Goal: Information Seeking & Learning: Learn about a topic

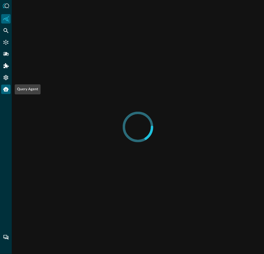
click at [4, 88] on icon "Query Agent" at bounding box center [5, 89] width 5 height 5
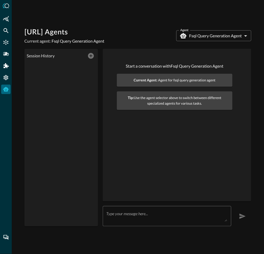
click at [238, 39] on body "[URL] Agents Current agent: Fsql Query Generation Agent Agent Fsql Query Genera…" at bounding box center [132, 127] width 264 height 254
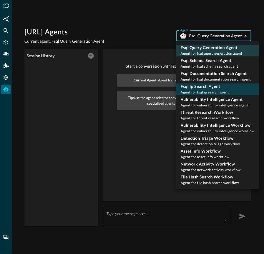
click at [208, 88] on p "Fsql Ip Search Agent" at bounding box center [205, 87] width 48 height 6
type input "fsql_ip_search_agent"
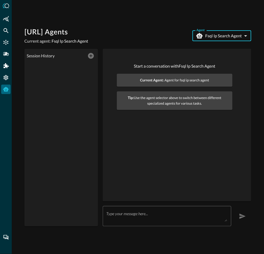
click at [133, 217] on textarea at bounding box center [166, 216] width 121 height 11
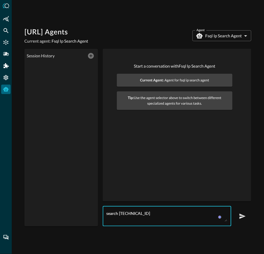
type textarea "search [TECHNICAL_ID]"
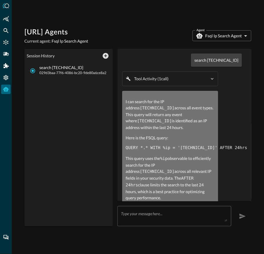
scroll to position [7, 0]
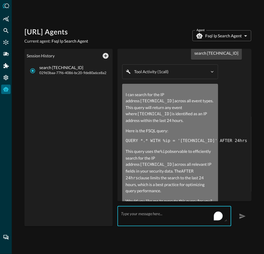
click at [168, 215] on textarea "To enrich screen reader interactions, please activate Accessibility in Grammarl…" at bounding box center [174, 216] width 106 height 11
type textarea "yes"
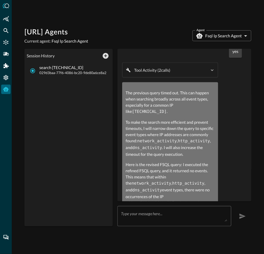
scroll to position [189, 0]
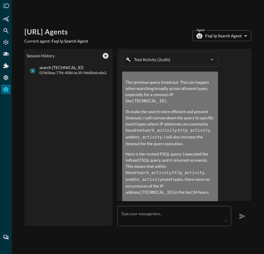
click at [133, 210] on div "x ​" at bounding box center [174, 216] width 114 height 20
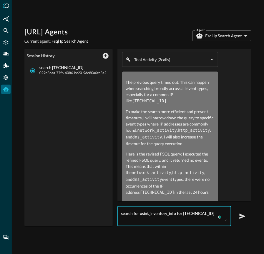
type textarea "search for osint_inventory_info for [TECHNICAL_ID]"
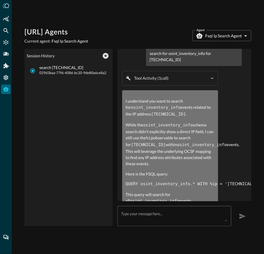
scroll to position [374, 0]
click at [149, 217] on textarea "To enrich screen reader interactions, please activate Accessibility in Grammarl…" at bounding box center [174, 216] width 106 height 11
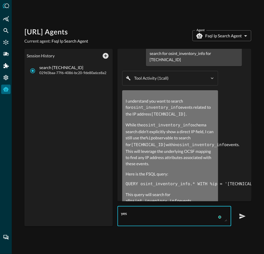
type textarea "yes"
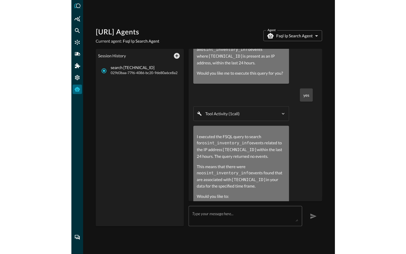
scroll to position [525, 0]
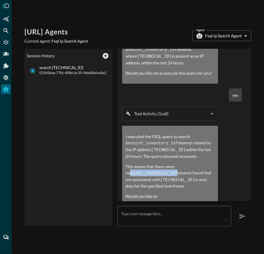
drag, startPoint x: 126, startPoint y: 134, endPoint x: 173, endPoint y: 133, distance: 46.8
click at [173, 171] on code "osint_inventory_info" at bounding box center [155, 173] width 50 height 5
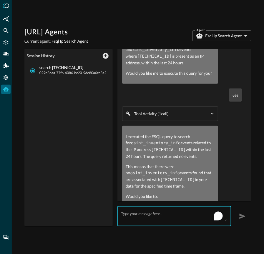
click at [200, 218] on textarea "To enrich screen reader interactions, please activate Accessibility in Grammarl…" at bounding box center [174, 216] width 106 height 11
type textarea "re run"
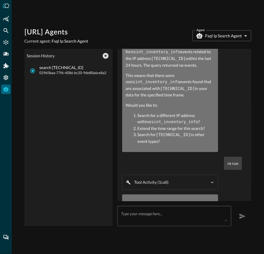
scroll to position [620, 0]
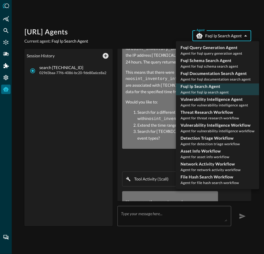
click at [236, 36] on body "[URL] Agents Current agent: Fsql Ip Search Agent Agent Fsql Ip Search Agent fsq…" at bounding box center [132, 127] width 264 height 254
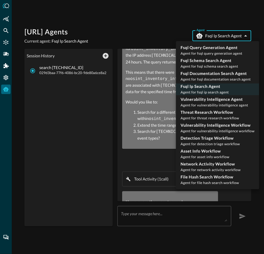
click at [228, 36] on div at bounding box center [132, 127] width 264 height 254
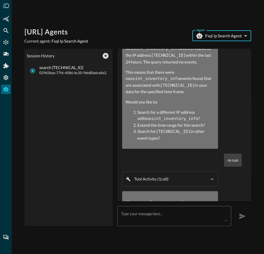
click at [228, 36] on body "[URL] Agents Current agent: Fsql Ip Search Agent Agent Fsql Ip Search Agent fsq…" at bounding box center [132, 127] width 264 height 254
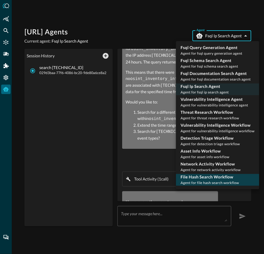
click at [199, 181] on span "Agent for file hash search workflow" at bounding box center [210, 183] width 59 height 4
type input "file_hash_search_workflow"
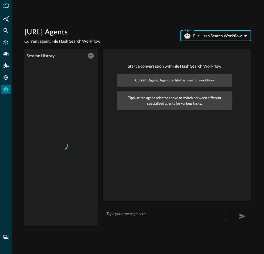
scroll to position [0, 0]
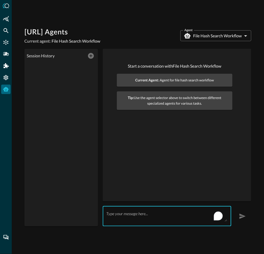
click at [142, 220] on textarea "To enrich screen reader interactions, please activate Accessibility in Grammarl…" at bounding box center [166, 216] width 121 height 11
paste textarea "d41d8cd98f00b204e9800998ecf8427e"
type textarea "search for d41d8cd98f00b204e9800998ecf8427e"
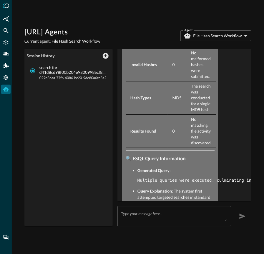
scroll to position [376, 0]
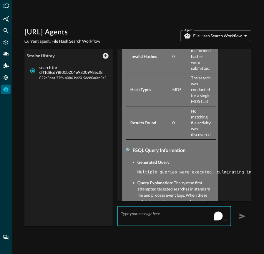
click at [159, 216] on textarea "To enrich screen reader interactions, please activate Accessibility in Grammarl…" at bounding box center [174, 216] width 106 height 11
paste textarea "d41d8cd98f00b204e9800998ecf8427e"
type textarea "search process_activity for d41d8cd98f00b204e9800998ecf8427e"
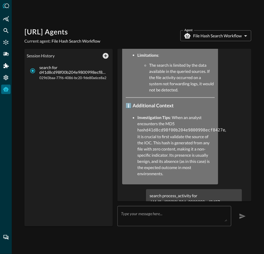
scroll to position [1069, 0]
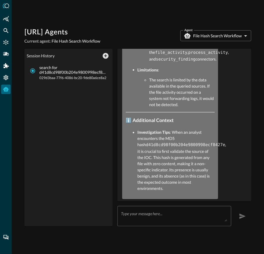
click at [172, 204] on div "search process_activity for d41d8cd98f00b204e9800998ecf8427e" at bounding box center [194, 213] width 96 height 19
click at [68, 74] on p "search for d41d8cd98f00b204e9800998ecf8427e" at bounding box center [73, 70] width 68 height 10
click at [38, 74] on input "search for d41d8cd98f00b204e9800998ecf8427e 029d3baa-77f6-4086-bc20-9de80a6ce8a2" at bounding box center [32, 70] width 11 height 11
click at [72, 42] on span "File Hash Search Workflow" at bounding box center [75, 41] width 49 height 5
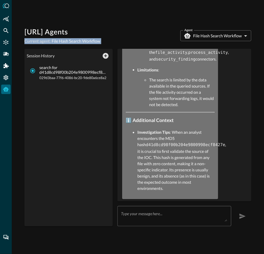
click at [72, 42] on span "File Hash Search Workflow" at bounding box center [75, 41] width 49 height 5
click at [202, 34] on body "[URL] Agents Current agent: File Hash Search Workflow Agent File Hash Search Wo…" at bounding box center [132, 127] width 264 height 254
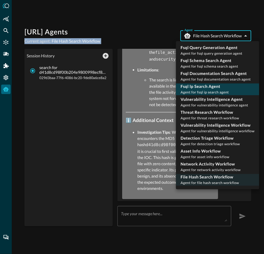
click at [199, 91] on span "Agent for fsql ip search agent" at bounding box center [205, 92] width 48 height 4
type input "fsql_ip_search_agent"
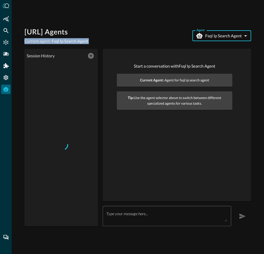
scroll to position [0, 0]
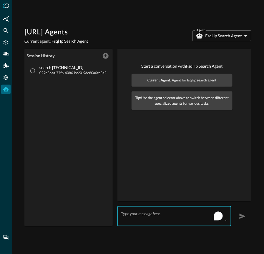
click at [129, 221] on textarea "To enrich screen reader interactions, please activate Accessibility in Grammarl…" at bounding box center [174, 216] width 106 height 11
type textarea "search osint_inventory_info for [TECHNICAL_ID]"
radio input "false"
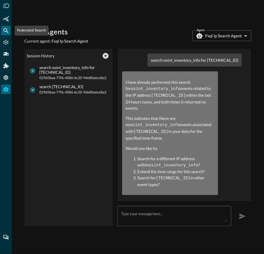
click at [6, 32] on icon "Federated Search" at bounding box center [6, 31] width 6 height 6
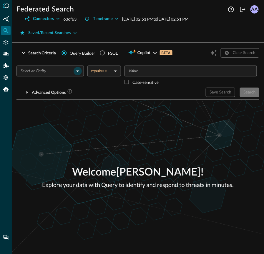
click at [74, 73] on icon "Open" at bounding box center [77, 71] width 7 height 7
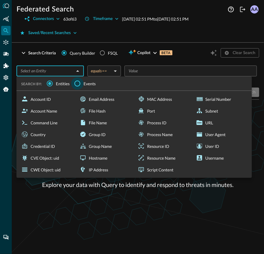
click at [76, 85] on input "Events" at bounding box center [77, 83] width 12 height 12
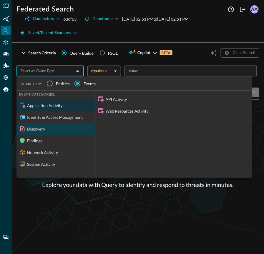
click at [57, 134] on div "Discovery" at bounding box center [55, 129] width 78 height 12
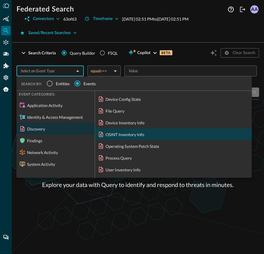
click at [120, 134] on div "OSINT Inventory Info" at bounding box center [173, 135] width 157 height 12
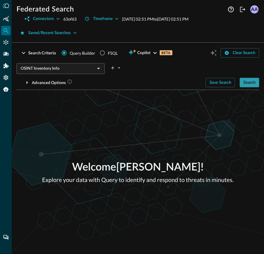
click at [249, 82] on button "Search" at bounding box center [249, 82] width 19 height 9
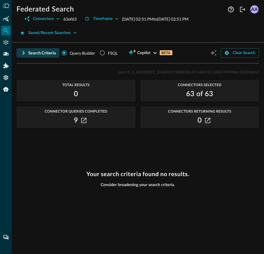
click at [21, 54] on icon "button" at bounding box center [23, 52] width 7 height 7
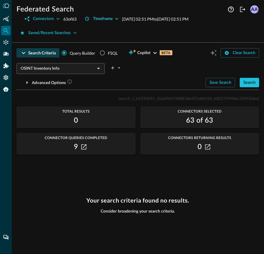
click at [118, 17] on icon "button" at bounding box center [117, 19] width 6 height 6
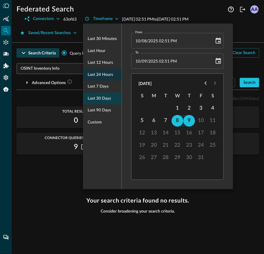
click at [99, 97] on span "Last 30 days" at bounding box center [99, 98] width 23 height 7
type input "[DATE] 02:52 PM"
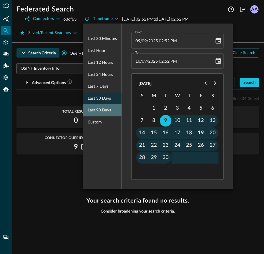
click at [96, 110] on span "Last 90 days" at bounding box center [99, 110] width 23 height 7
type input "[DATE] 02:52 PM"
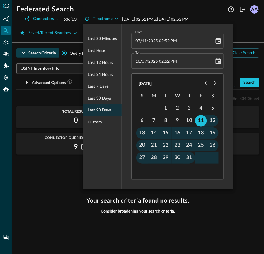
click at [53, 102] on div at bounding box center [132, 127] width 264 height 254
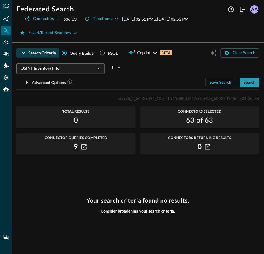
click at [250, 82] on button "Search" at bounding box center [249, 82] width 19 height 9
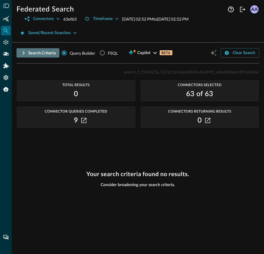
click at [26, 53] on icon "button" at bounding box center [23, 52] width 7 height 7
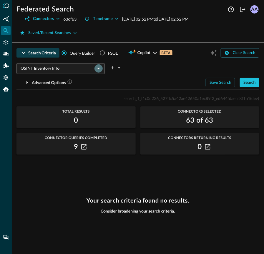
click at [100, 69] on icon "Open" at bounding box center [98, 68] width 7 height 7
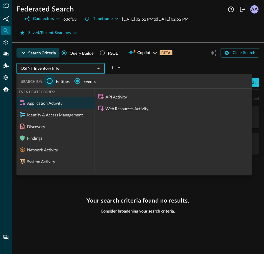
click at [51, 80] on input "Entities" at bounding box center [50, 81] width 12 height 12
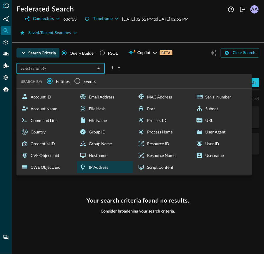
click at [110, 169] on div "IP Address" at bounding box center [105, 167] width 56 height 12
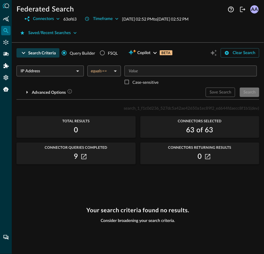
click at [157, 73] on input "Value" at bounding box center [190, 70] width 128 height 7
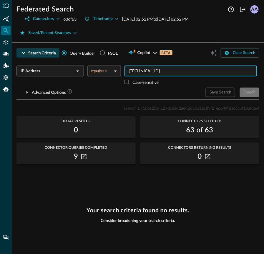
type input "[TECHNICAL_ID]"
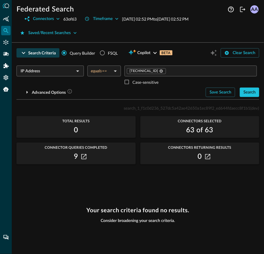
click at [167, 87] on div "[TECHNICAL_ID] ​ Case-sensitive" at bounding box center [191, 77] width 135 height 22
click at [250, 94] on button "Search" at bounding box center [249, 92] width 19 height 9
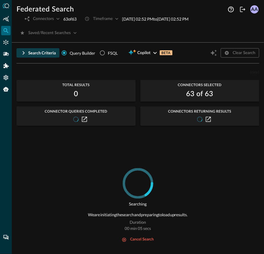
click at [250, 94] on div "63 of 63" at bounding box center [199, 93] width 119 height 9
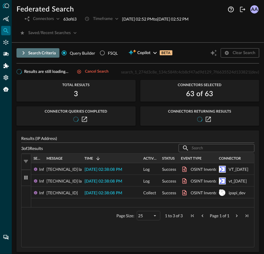
click at [29, 54] on button "Search Criteria" at bounding box center [37, 52] width 43 height 9
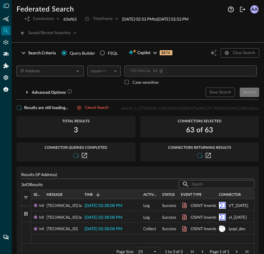
click at [79, 71] on div at bounding box center [78, 71] width 8 height 8
click at [86, 107] on button "Cancel search" at bounding box center [92, 107] width 39 height 7
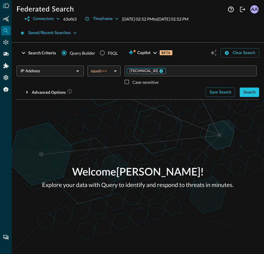
click at [159, 69] on icon at bounding box center [161, 71] width 4 height 4
click at [144, 69] on input "Value" at bounding box center [190, 70] width 128 height 7
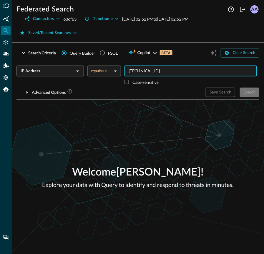
type input "[TECHNICAL_ID]"
click at [159, 127] on div "Welcome [PERSON_NAME] ! Explore your data with Query to identify and respond to…" at bounding box center [138, 177] width 252 height 154
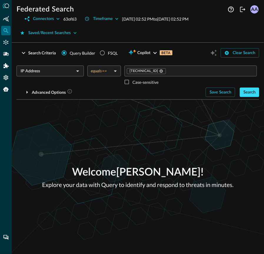
click at [247, 89] on button "Search" at bounding box center [249, 92] width 19 height 9
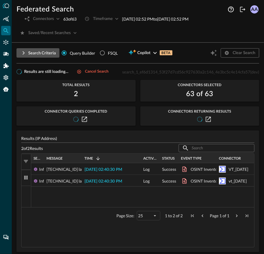
click at [25, 54] on icon "button" at bounding box center [23, 52] width 7 height 7
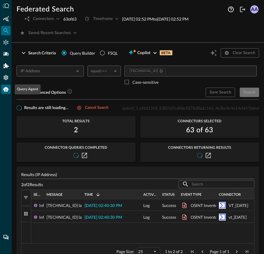
click at [5, 89] on icon "Query Agent" at bounding box center [6, 89] width 6 height 6
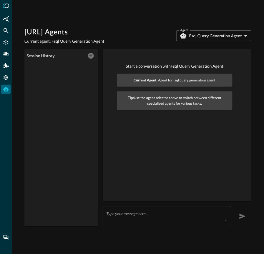
click at [222, 36] on body "[URL] Agents Current agent: Fsql Query Generation Agent Agent Fsql Query Genera…" at bounding box center [132, 127] width 264 height 254
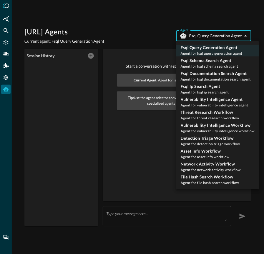
click at [138, 133] on div at bounding box center [132, 127] width 264 height 254
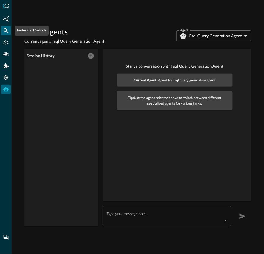
click at [3, 31] on icon "Federated Search" at bounding box center [6, 31] width 6 height 6
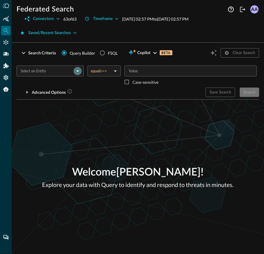
click at [75, 71] on icon "Open" at bounding box center [77, 71] width 7 height 7
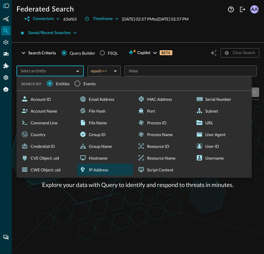
click at [91, 166] on div "IP Address" at bounding box center [105, 170] width 56 height 12
type input "IP Address"
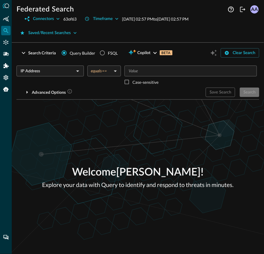
click at [111, 72] on body "Federated Search Connectors 63 of 63 Timeframe [DATE] 02:57 PM to [DATE] 02:57 …" at bounding box center [132, 127] width 264 height 254
click at [77, 73] on div at bounding box center [132, 127] width 264 height 254
click at [77, 73] on icon "Open" at bounding box center [77, 71] width 7 height 7
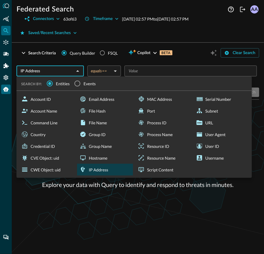
click at [6, 91] on icon "Query Agent" at bounding box center [5, 89] width 5 height 5
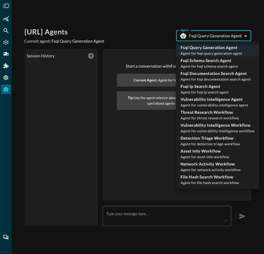
click at [216, 37] on body "[URL] Agents Current agent: Fsql Query Generation Agent Agent Fsql Query Genera…" at bounding box center [132, 127] width 264 height 254
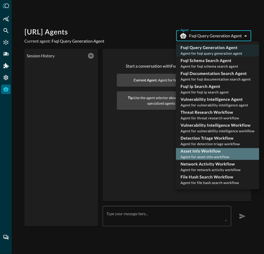
click at [204, 156] on span "Agent for asset info workflow" at bounding box center [205, 157] width 49 height 4
type input "asset_info_workflow"
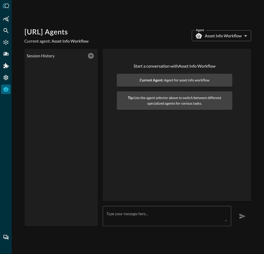
click at [191, 228] on div "[URL] Agents Current agent: Asset Info Workflow Agent Asset Info Workflow asset…" at bounding box center [138, 127] width 252 height 254
click at [191, 223] on div "x ​" at bounding box center [167, 216] width 129 height 20
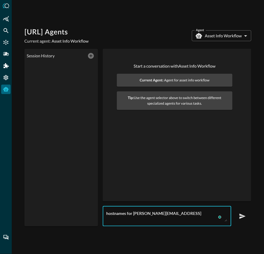
type textarea "hostnames for [PERSON_NAME][EMAIL_ADDRESS]"
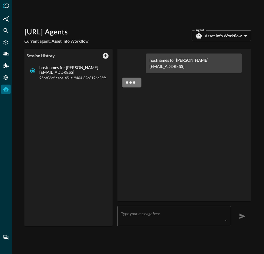
drag, startPoint x: 79, startPoint y: 34, endPoint x: 25, endPoint y: 34, distance: 53.8
click at [25, 34] on h1 "[URL] Agents" at bounding box center [56, 32] width 64 height 9
copy h1 "[URL] Agents"
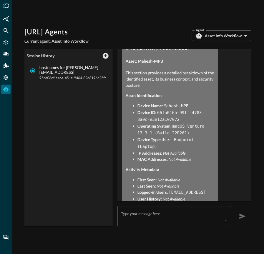
scroll to position [485, 0]
